Goal: Information Seeking & Learning: Learn about a topic

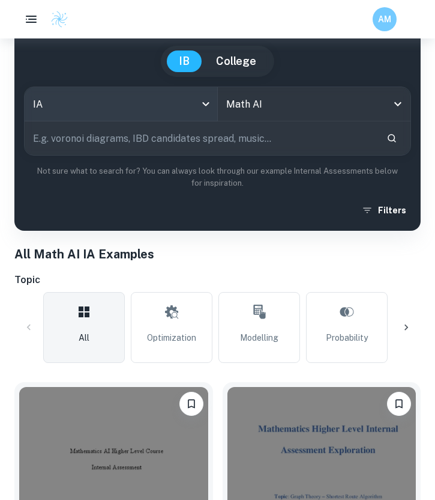
scroll to position [106, 0]
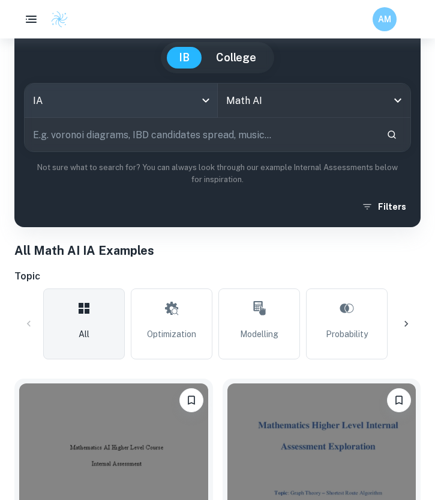
click at [208, 99] on body "We value your privacy We use cookies to enhance your browsing experience, serve…" at bounding box center [217, 182] width 435 height 500
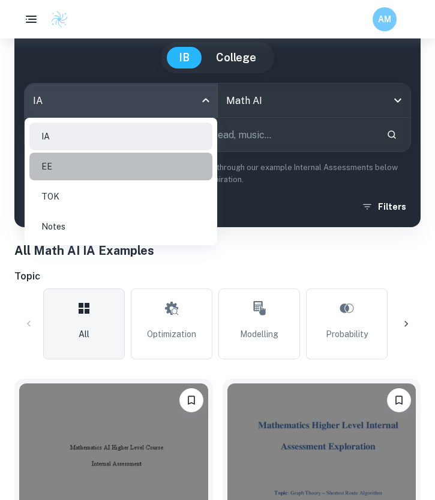
click at [168, 165] on li "EE" at bounding box center [120, 167] width 183 height 28
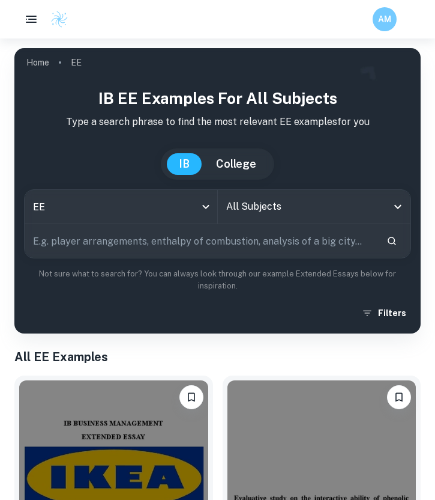
click at [306, 220] on div "All Subjects" at bounding box center [314, 207] width 193 height 34
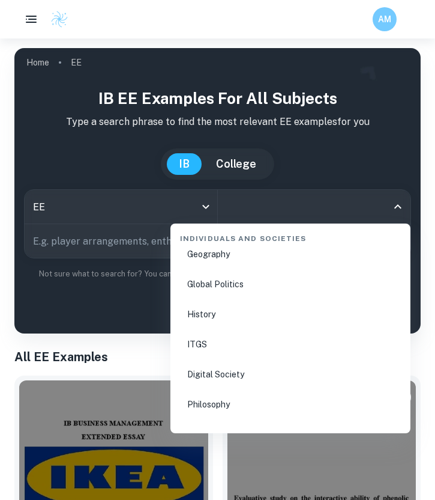
scroll to position [1516, 0]
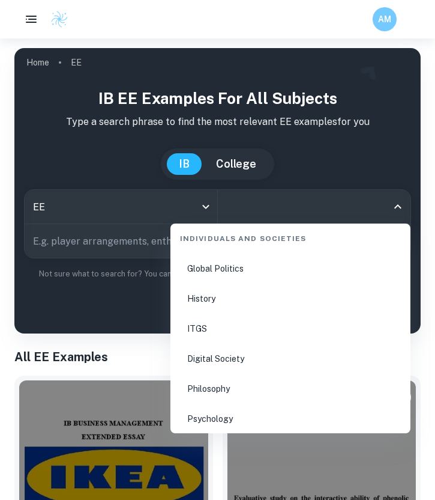
click at [253, 295] on li "History" at bounding box center [290, 299] width 231 height 28
type input "History"
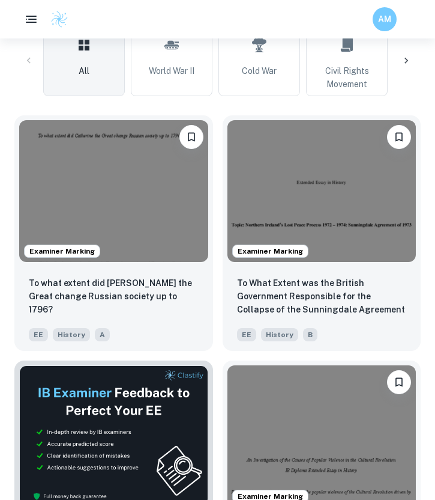
scroll to position [368, 0]
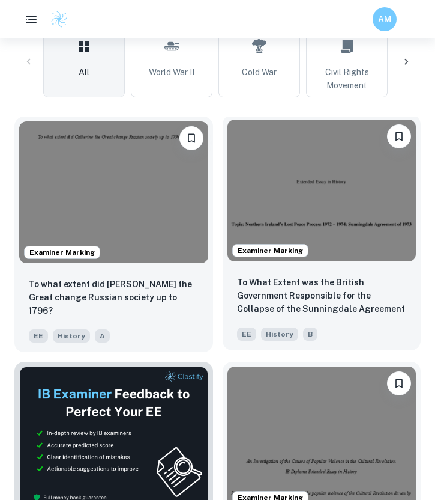
click at [238, 314] on p "To What Extent was the British Government Responsible for the Collapse of the S…" at bounding box center [322, 296] width 170 height 41
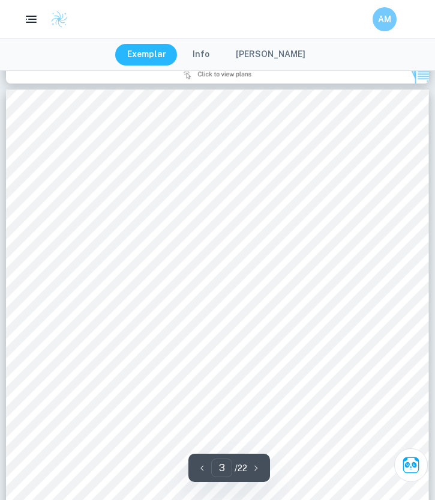
scroll to position [1400, 0]
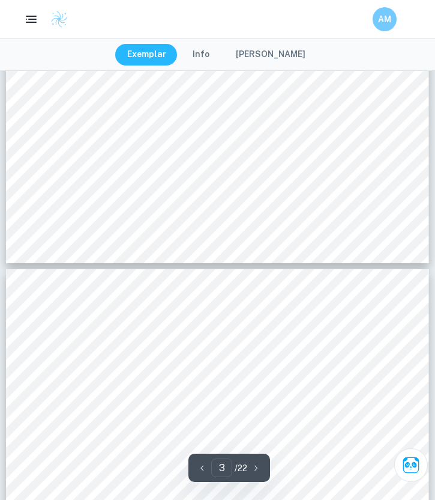
type input "4"
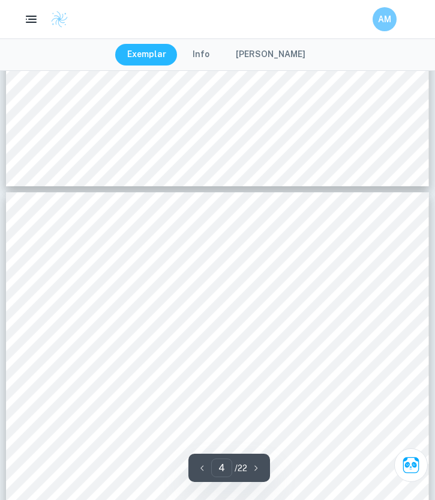
scroll to position [1692, 0]
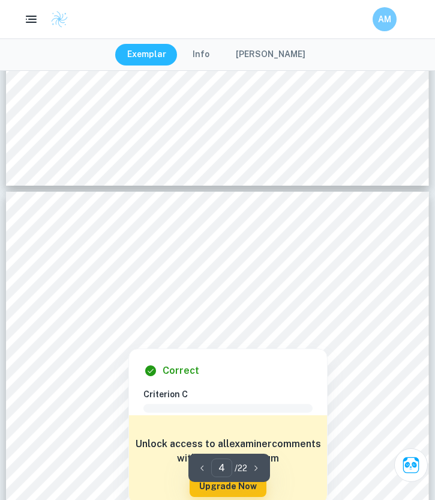
click at [146, 301] on div at bounding box center [217, 303] width 325 height 30
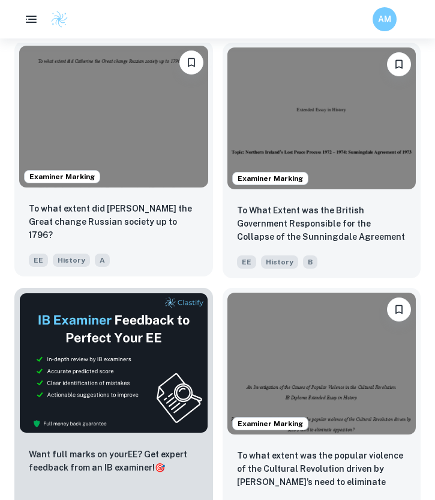
scroll to position [450, 0]
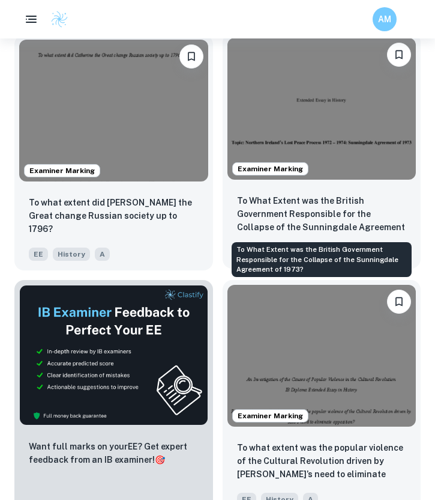
click at [250, 205] on p "To What Extent was the British Government Responsible for the Collapse of the S…" at bounding box center [322, 214] width 170 height 41
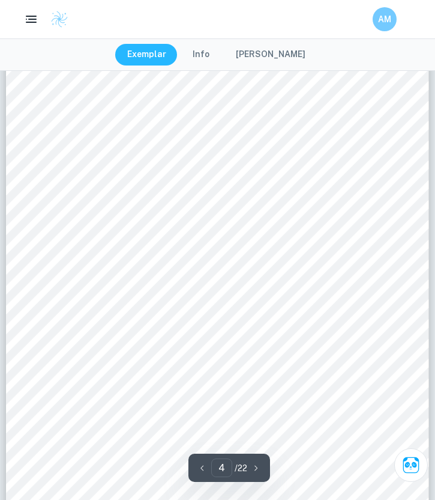
scroll to position [1840, 0]
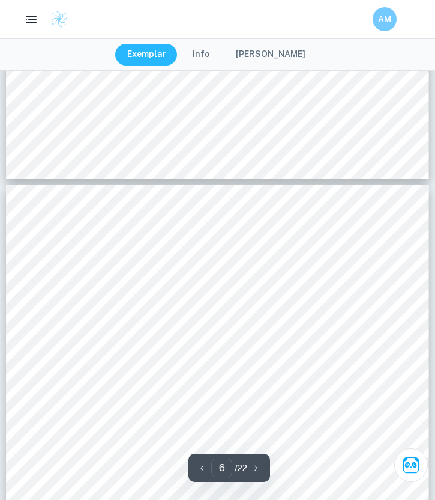
type input "5"
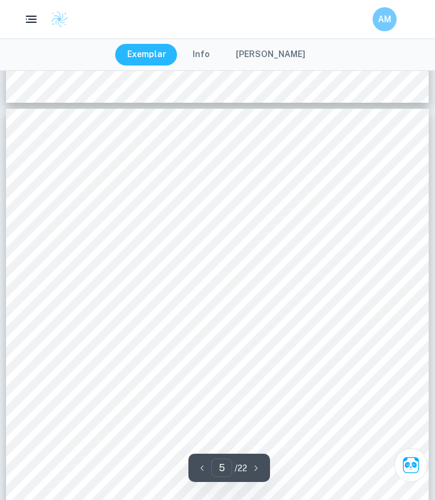
scroll to position [2329, 0]
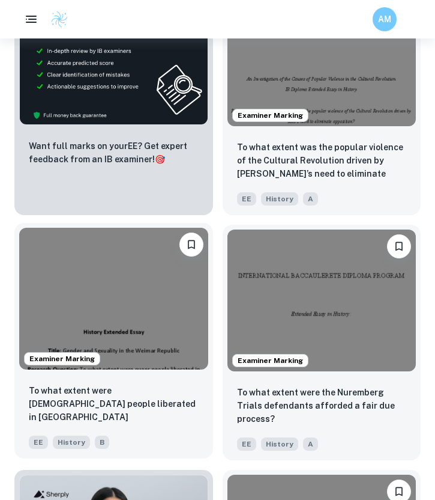
scroll to position [771, 0]
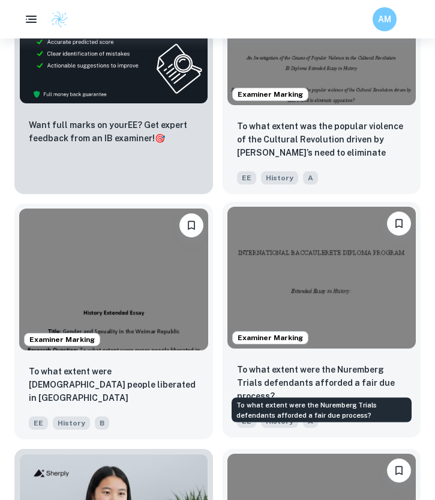
click at [289, 366] on p "To what extent were the Nuremberg Trials defendants afforded a fair due process?" at bounding box center [322, 383] width 170 height 40
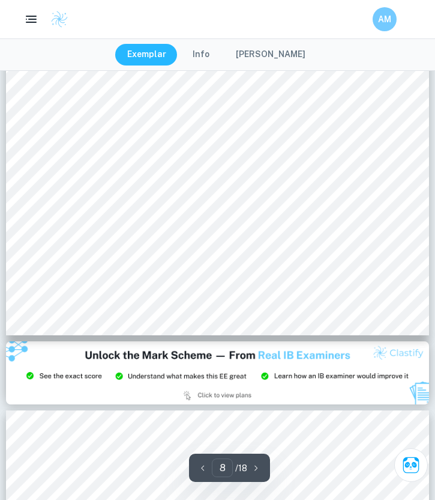
scroll to position [4945, 0]
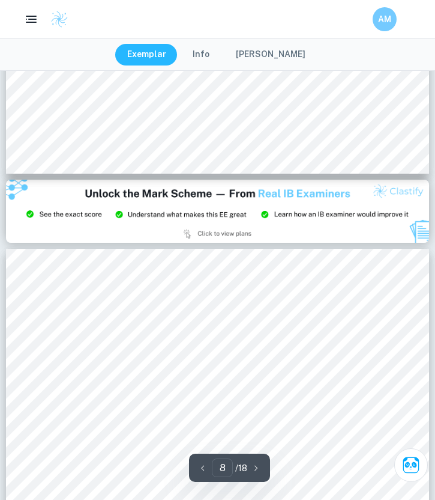
type input "9"
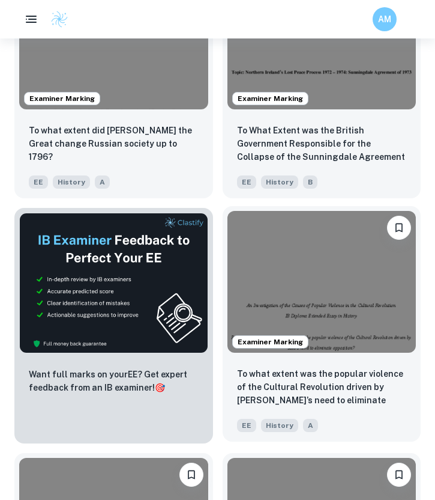
scroll to position [523, 0]
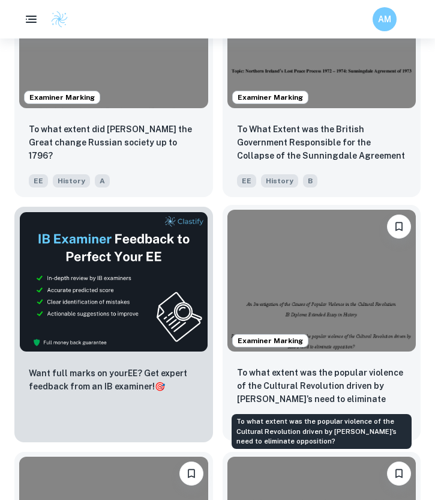
click at [291, 393] on p "To what extent was the popular violence of the Cultural Revolution driven by Ma…" at bounding box center [322, 386] width 170 height 41
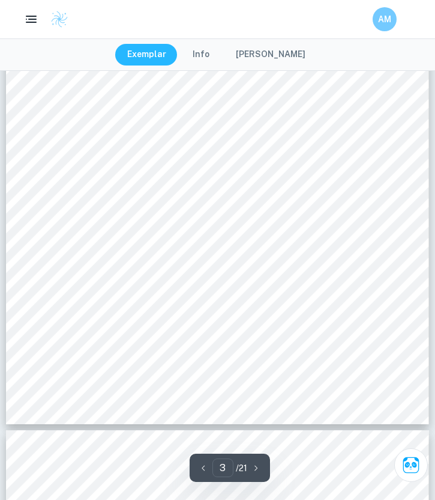
scroll to position [1454, 0]
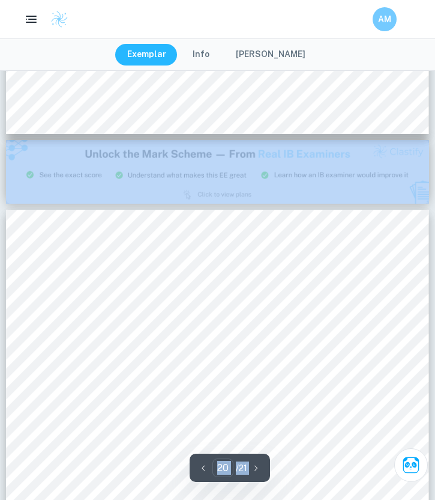
scroll to position [11183, 0]
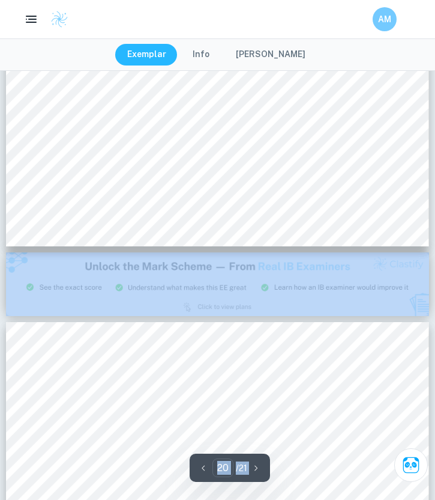
click at [158, 291] on img at bounding box center [217, 284] width 423 height 64
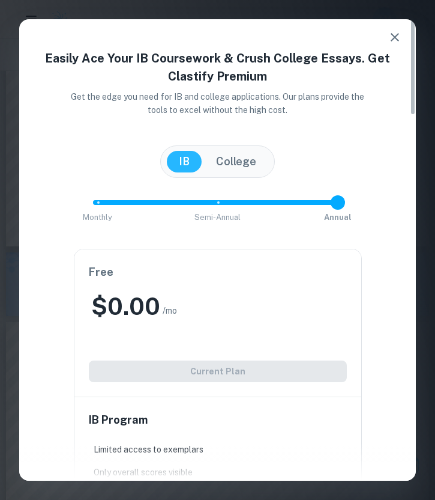
click at [396, 29] on button "button" at bounding box center [395, 37] width 24 height 24
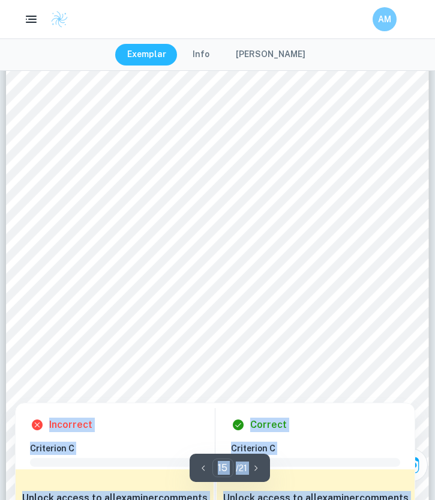
scroll to position [8069, 0]
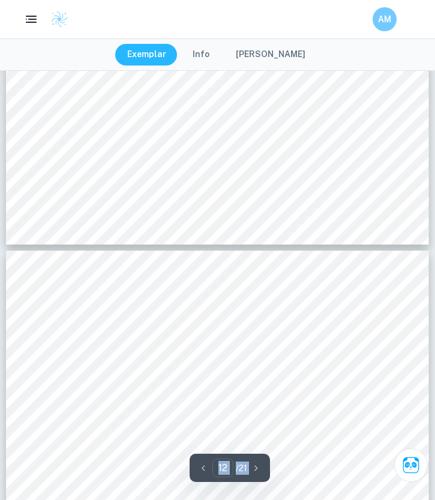
type input "11"
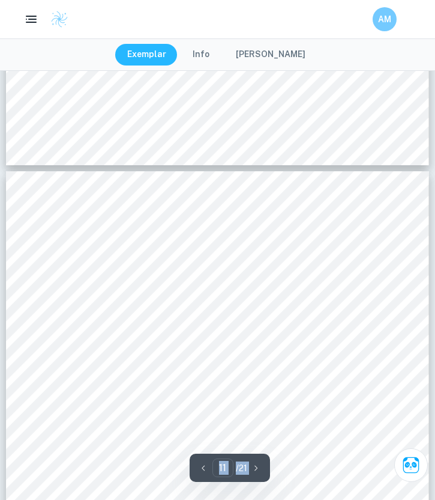
scroll to position [5644, 0]
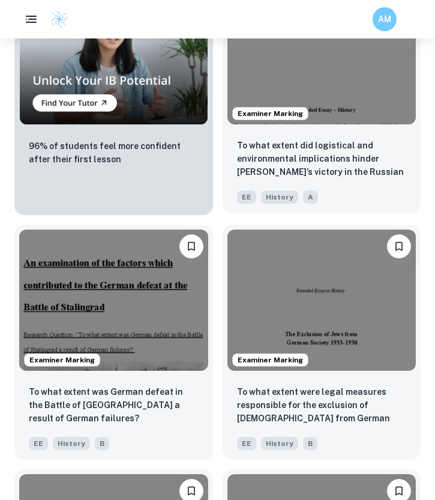
scroll to position [1238, 0]
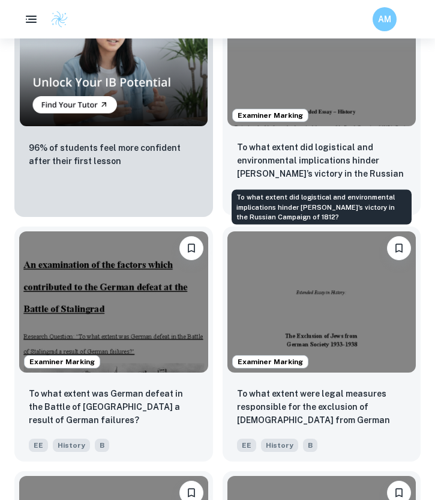
click at [311, 149] on p "To what extent did logistical and environmental implications hinder [PERSON_NAM…" at bounding box center [322, 161] width 170 height 41
